Goal: Information Seeking & Learning: Understand process/instructions

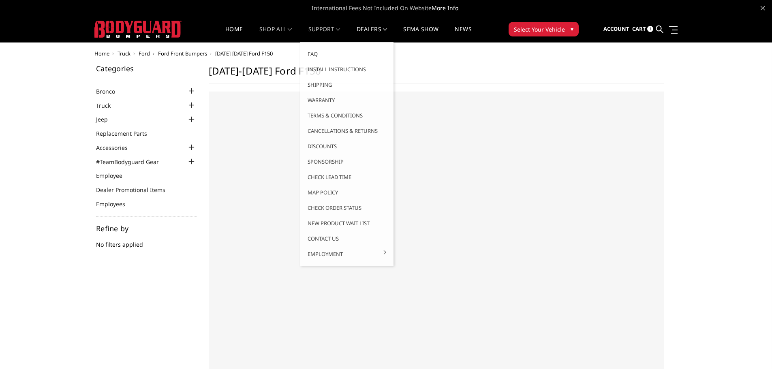
select select "US"
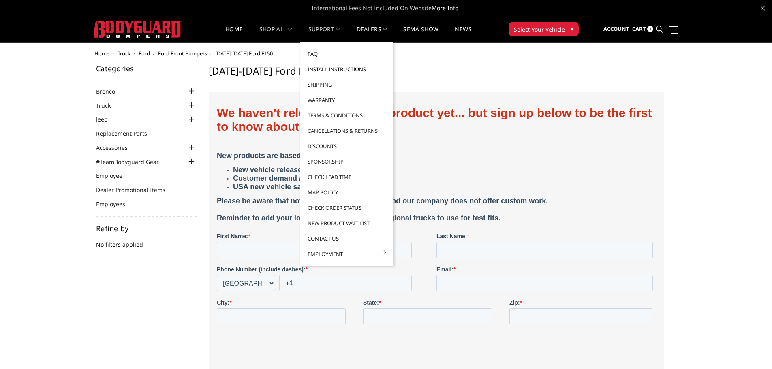
click at [330, 68] on link "Install Instructions" at bounding box center [347, 69] width 87 height 15
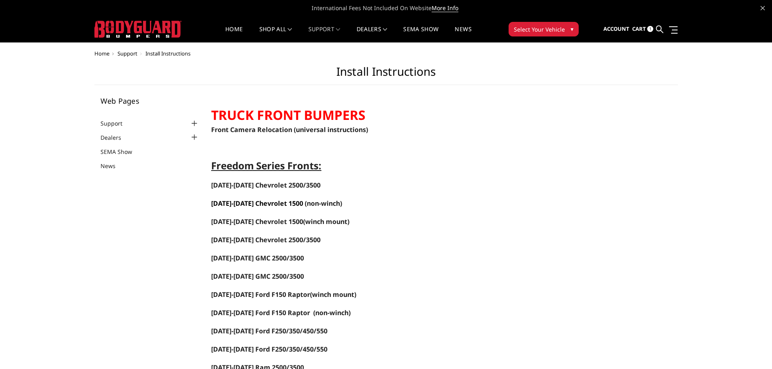
click at [264, 203] on span "2022-2025 Chevrolet 1500" at bounding box center [257, 203] width 92 height 9
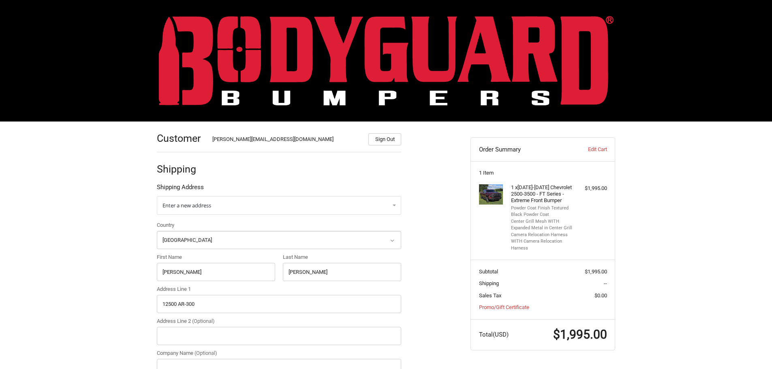
select select "US"
select select "AL"
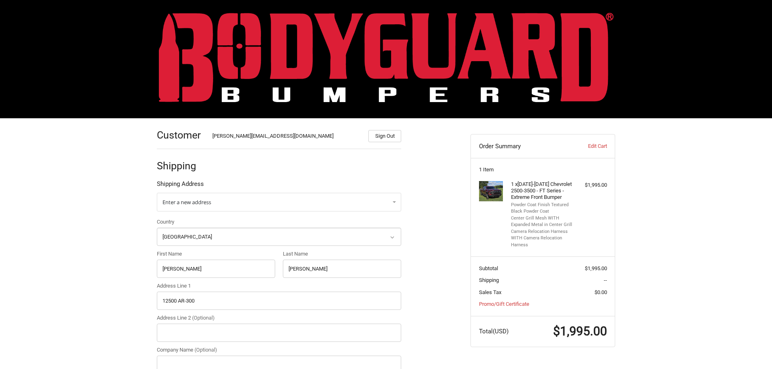
click at [294, 52] on img at bounding box center [386, 58] width 455 height 90
